Goal: Information Seeking & Learning: Find contact information

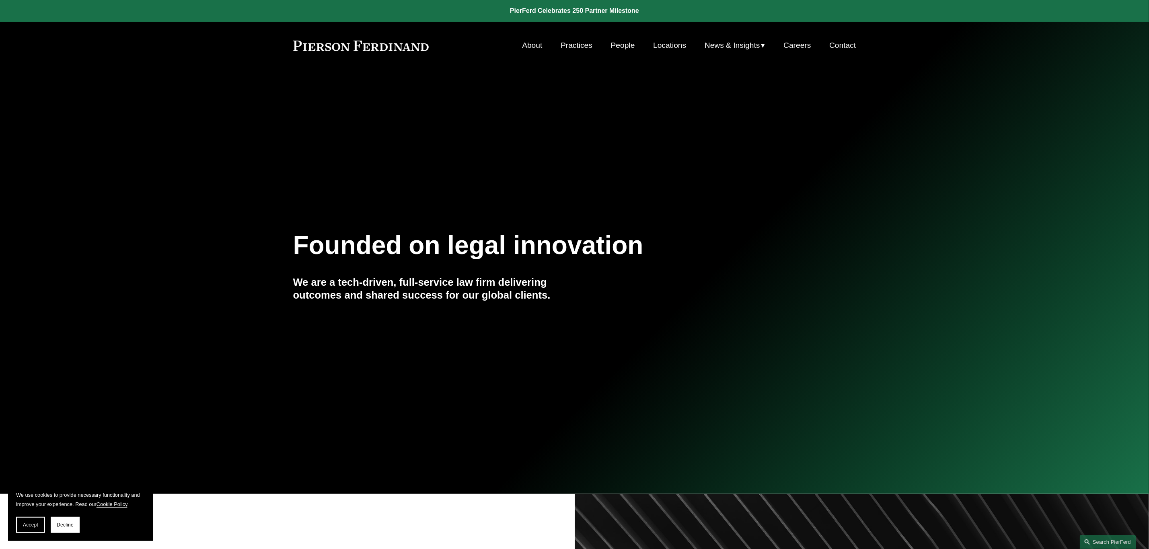
click at [623, 47] on link "People" at bounding box center [623, 45] width 24 height 15
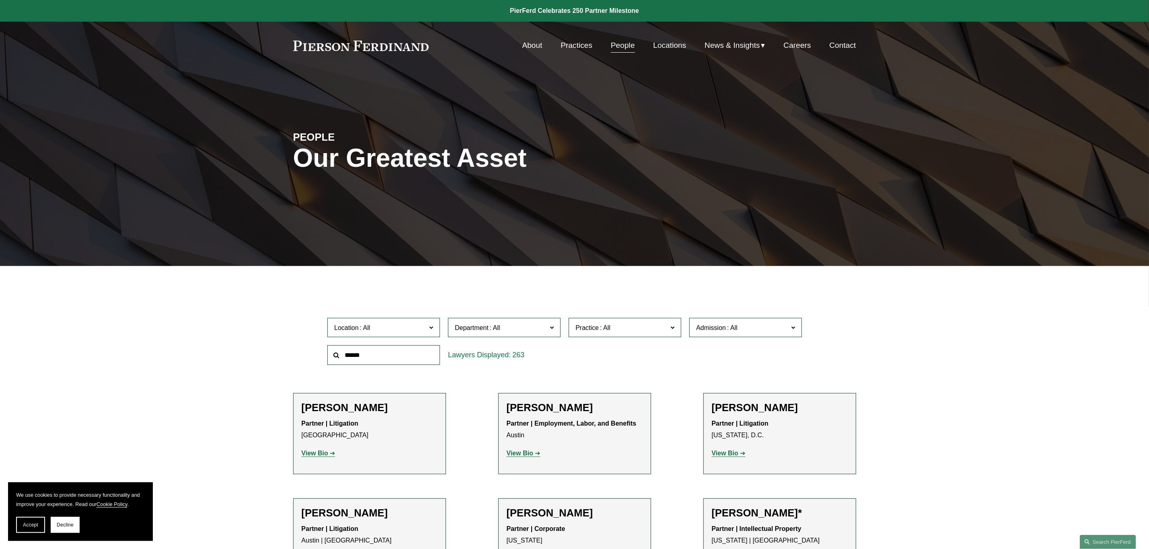
click at [339, 360] on input "text" at bounding box center [383, 356] width 113 height 20
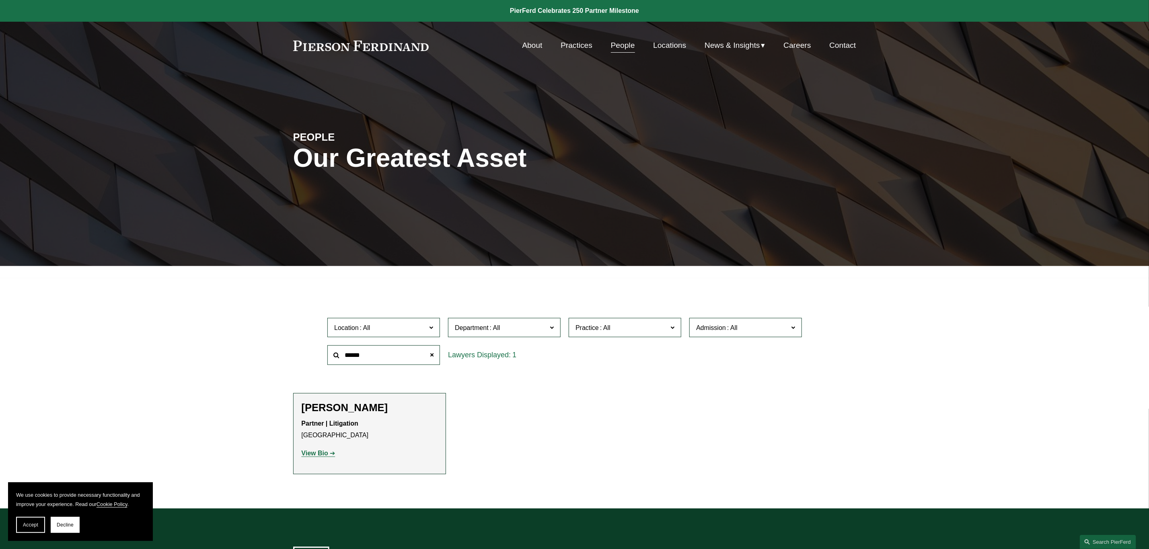
type input "******"
click at [319, 459] on p "View Bio" at bounding box center [370, 454] width 136 height 12
click at [320, 455] on strong "View Bio" at bounding box center [315, 453] width 27 height 7
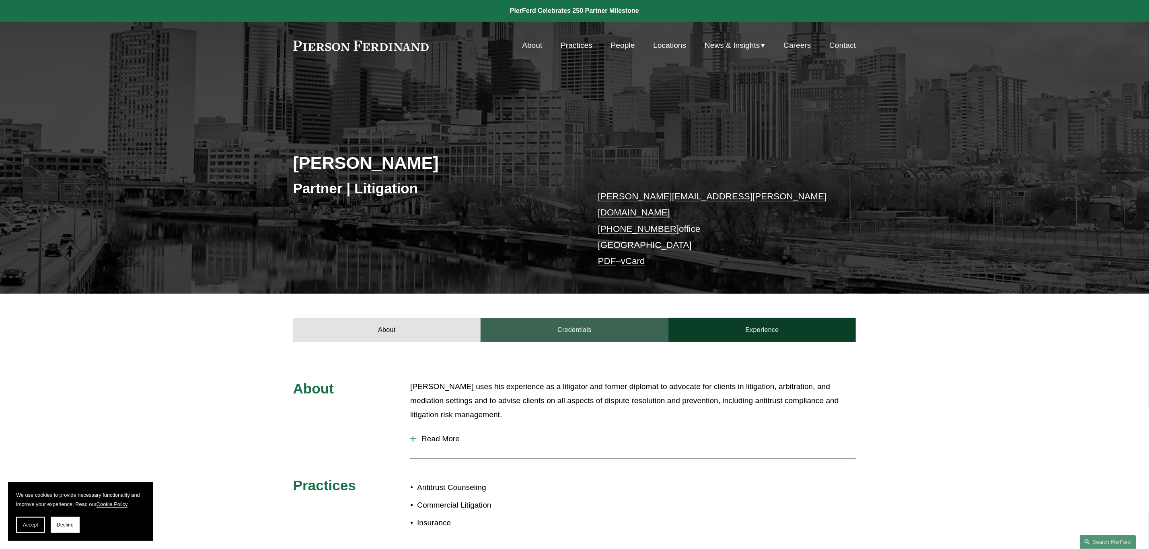
click at [571, 325] on link "Credentials" at bounding box center [575, 330] width 188 height 24
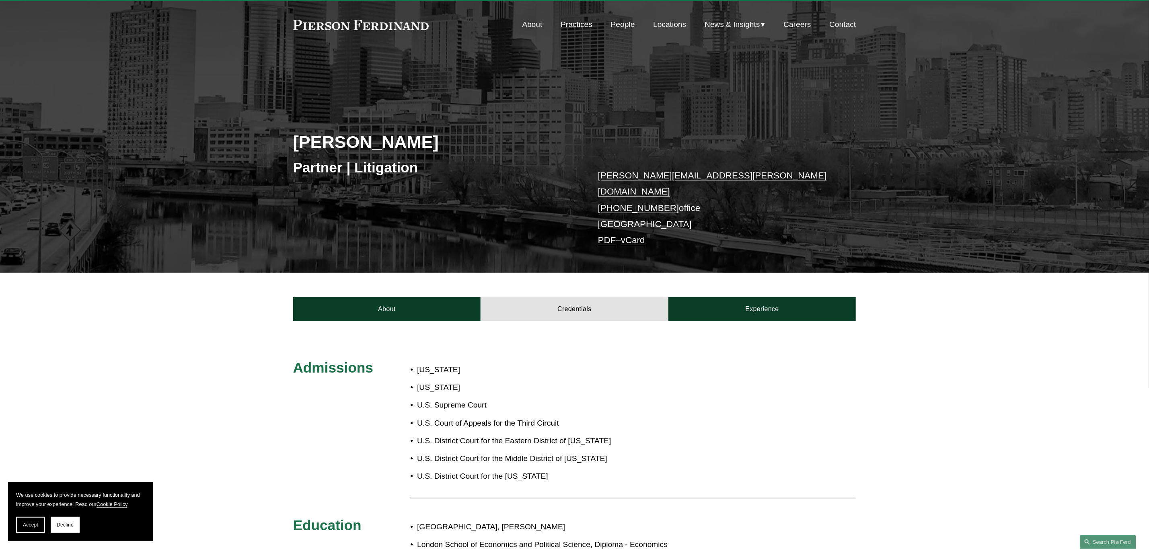
scroll to position [15, 0]
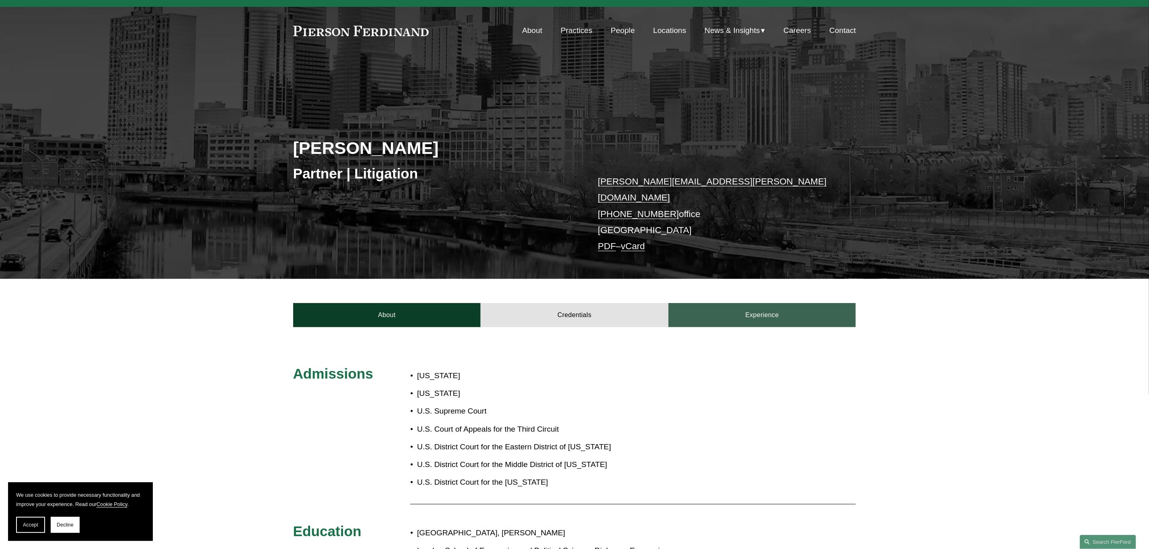
click at [750, 310] on link "Experience" at bounding box center [762, 315] width 188 height 24
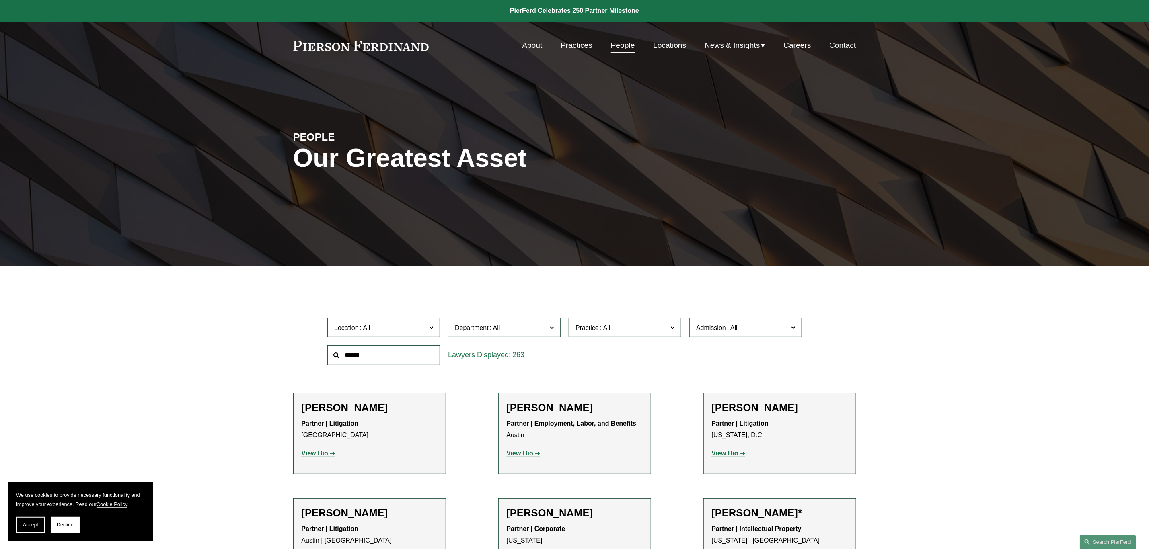
click at [354, 356] on input "text" at bounding box center [383, 356] width 113 height 20
type input "******"
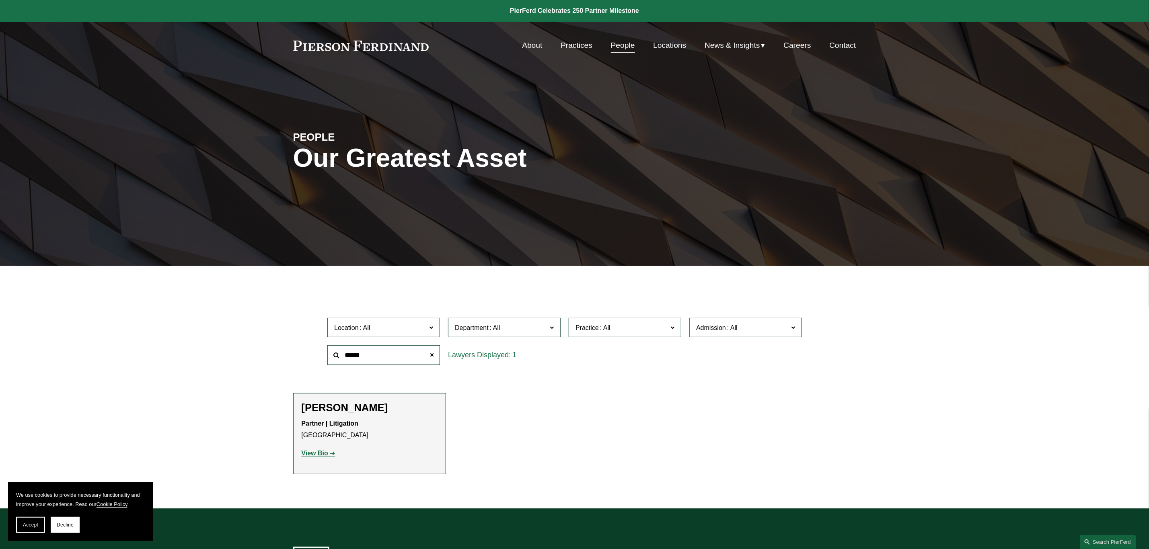
click at [319, 451] on strong "View Bio" at bounding box center [315, 453] width 27 height 7
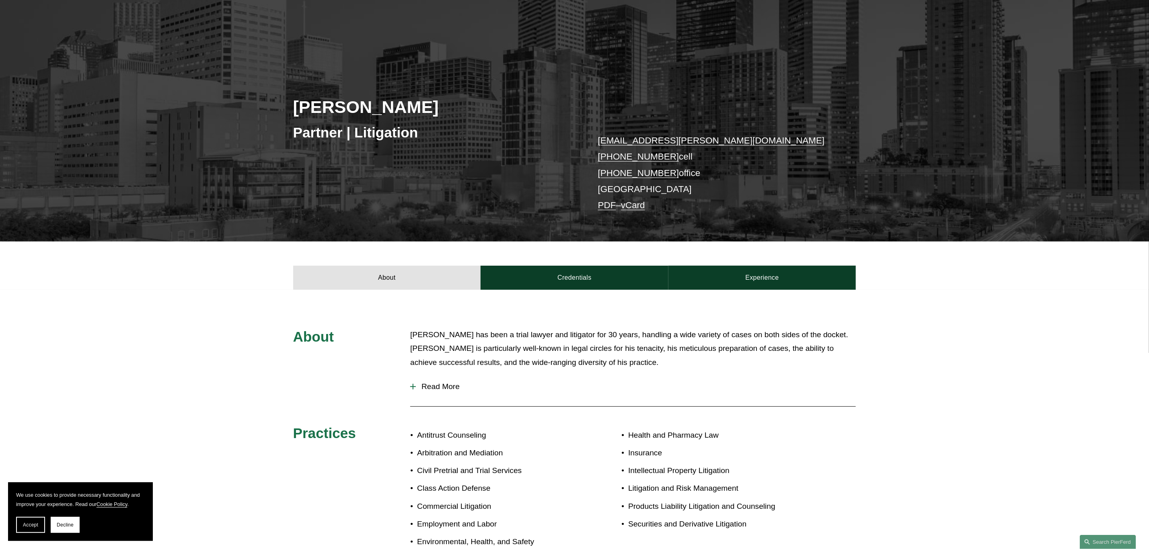
scroll to position [45, 0]
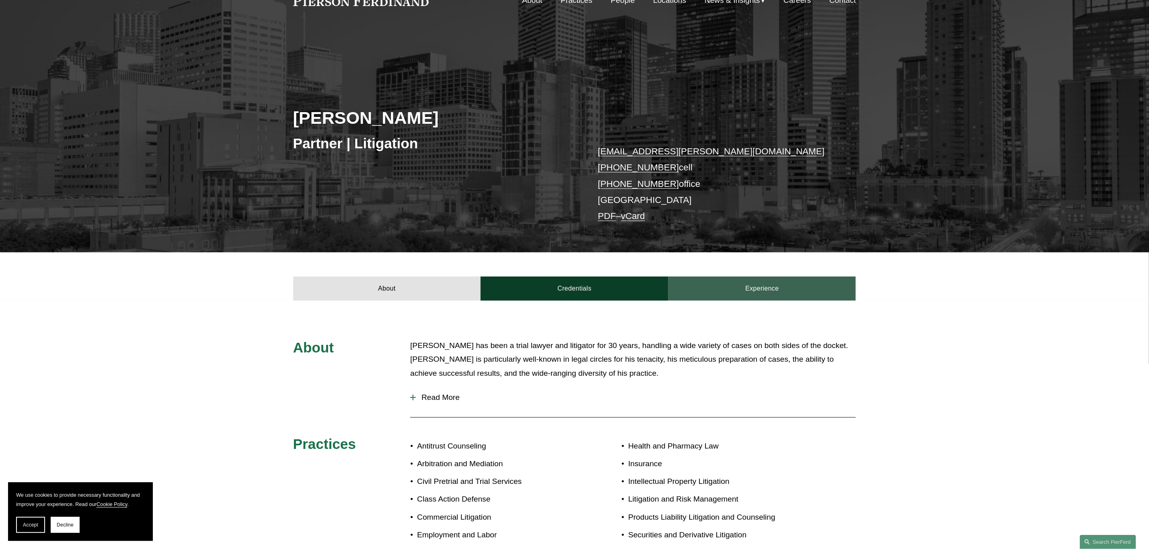
click at [765, 292] on link "Experience" at bounding box center [762, 289] width 188 height 24
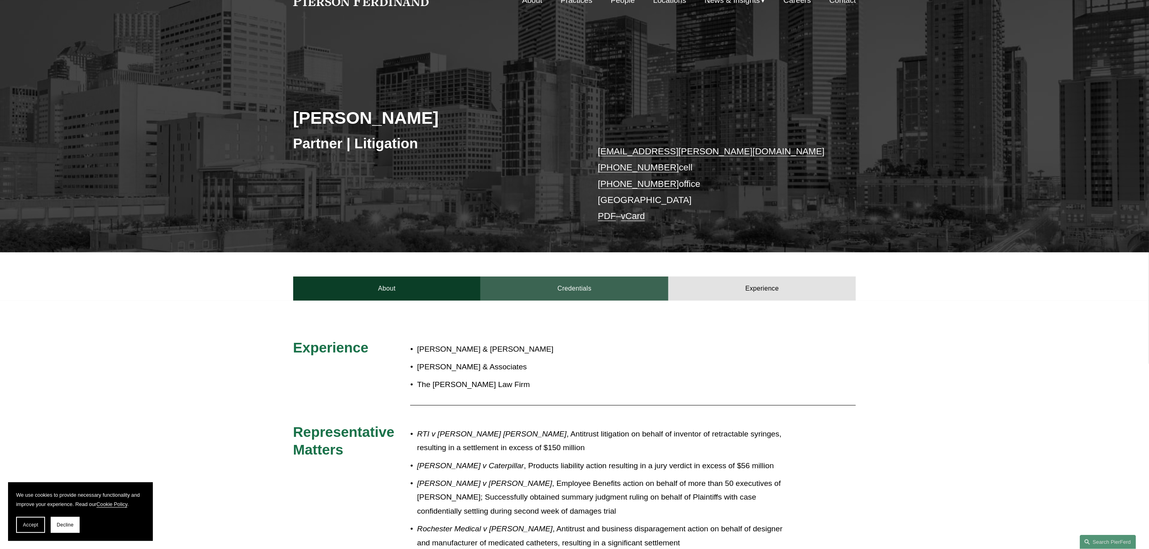
click at [583, 285] on link "Credentials" at bounding box center [575, 289] width 188 height 24
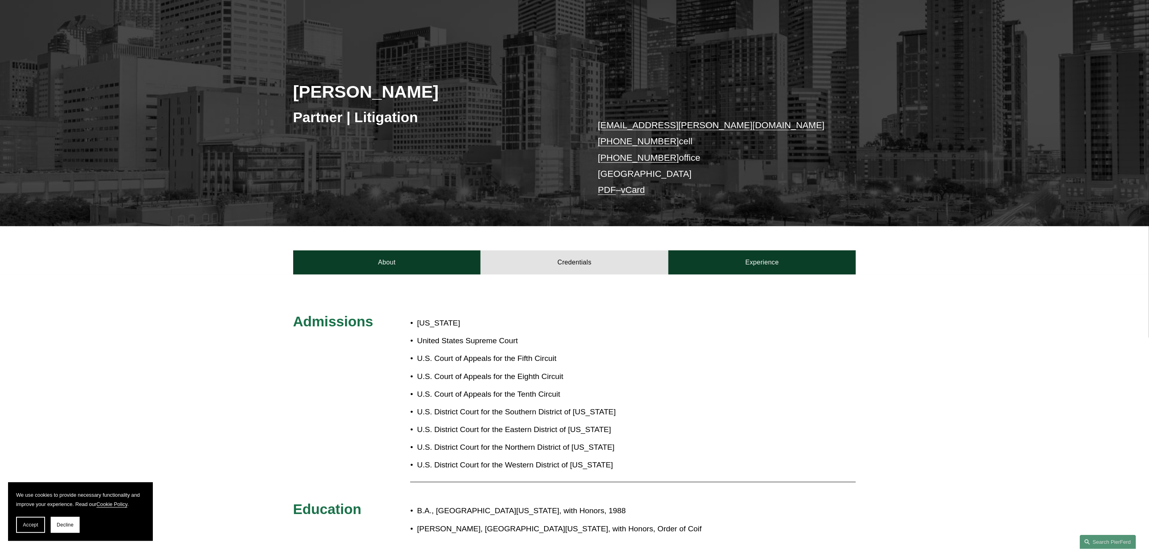
scroll to position [75, 0]
